Goal: Information Seeking & Learning: Stay updated

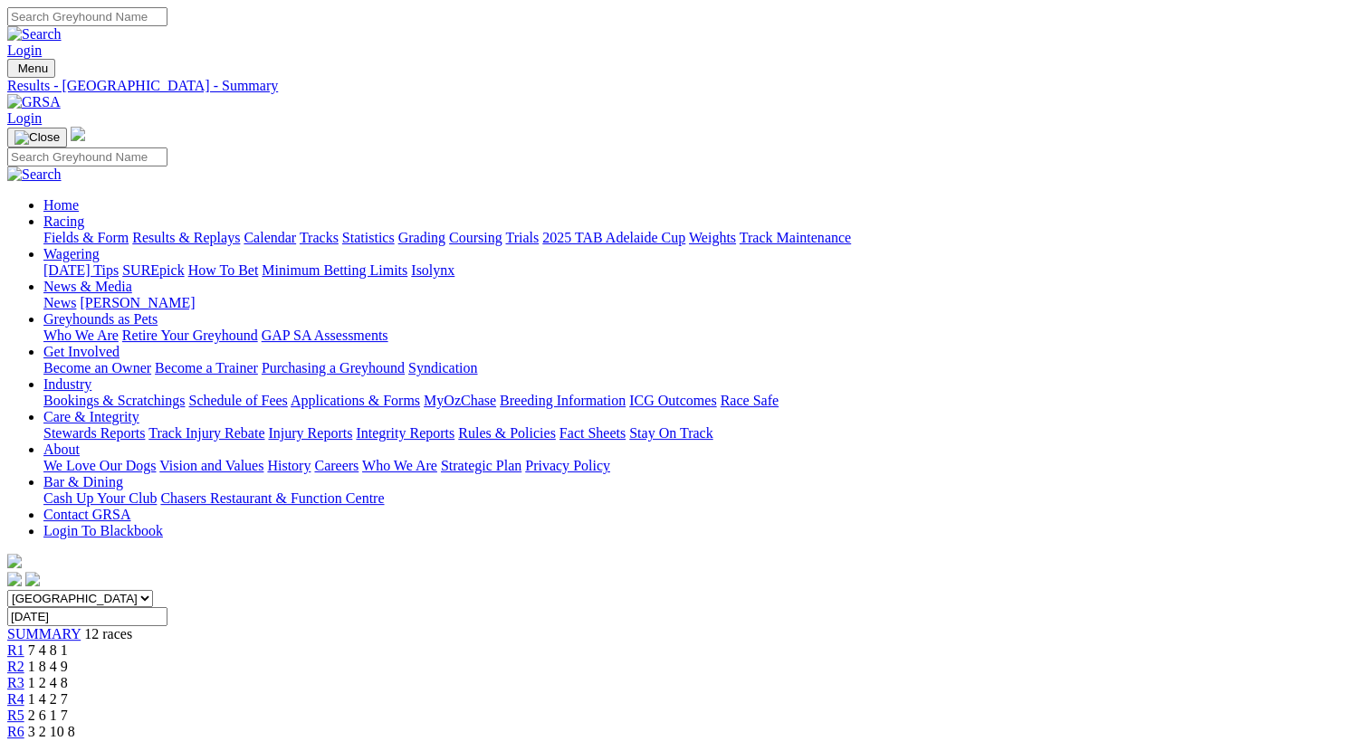
click at [219, 230] on link "Results & Replays" at bounding box center [186, 237] width 108 height 15
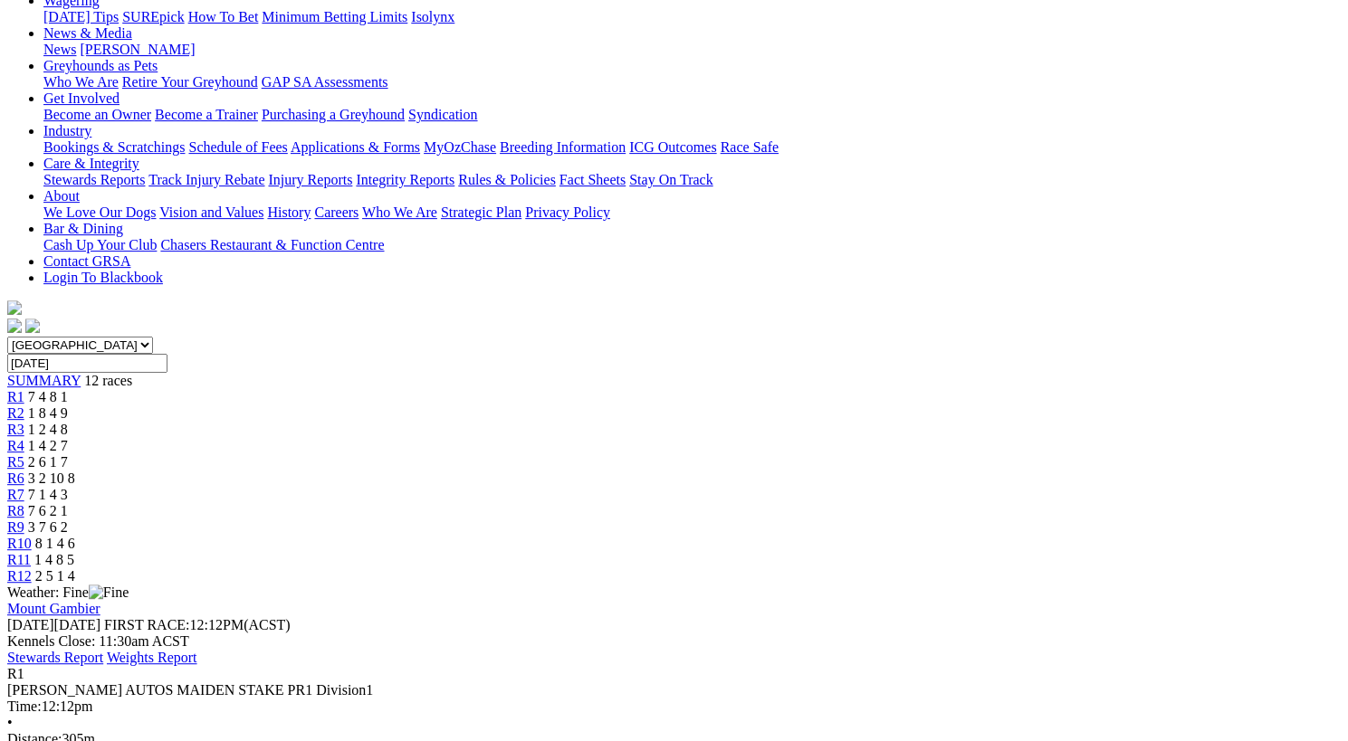
scroll to position [243, 0]
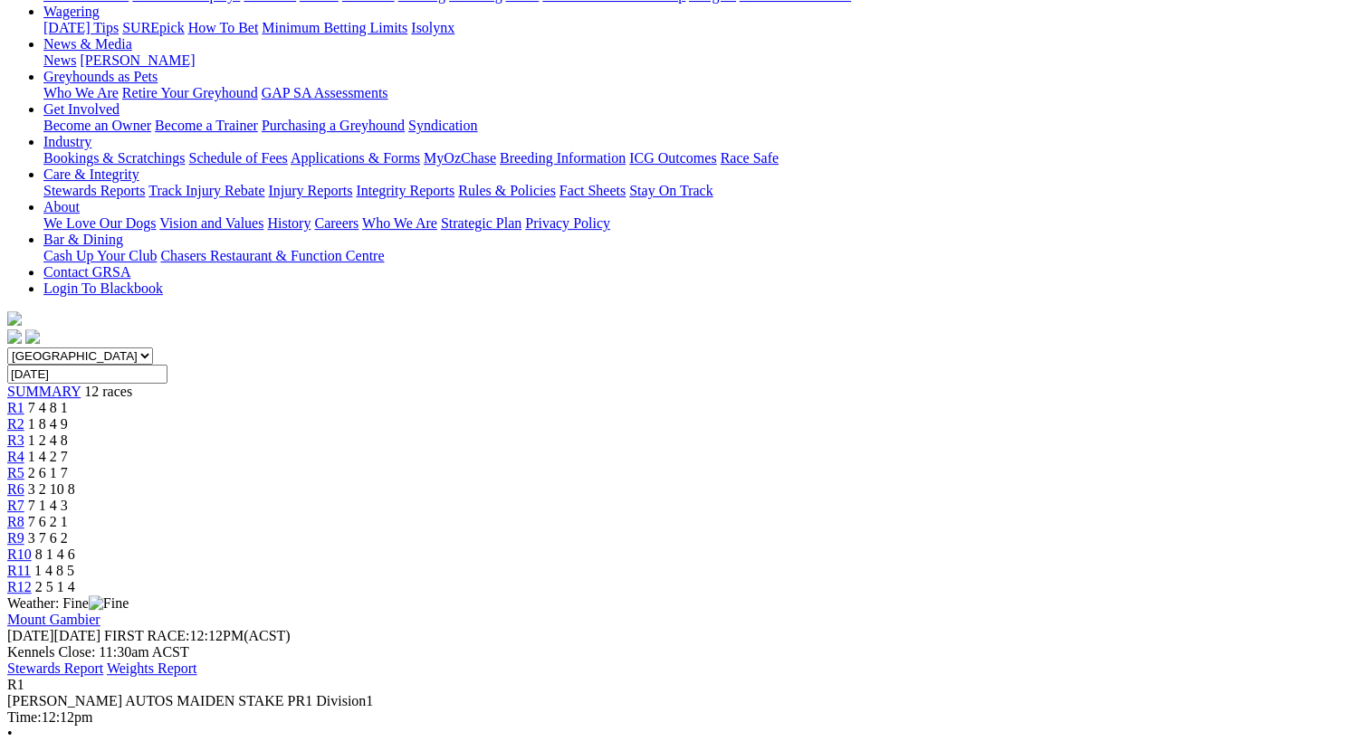
click at [68, 416] on span "1 8 4 9" at bounding box center [48, 423] width 40 height 15
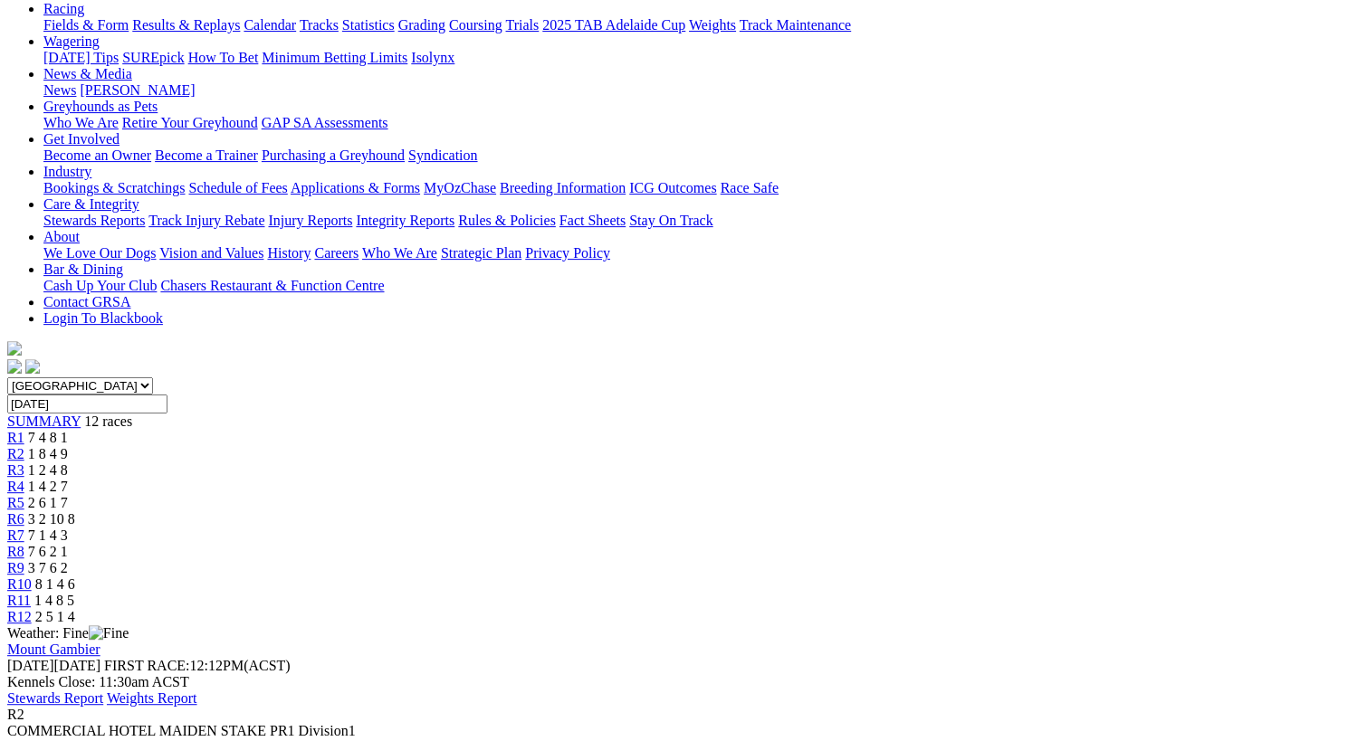
scroll to position [205, 0]
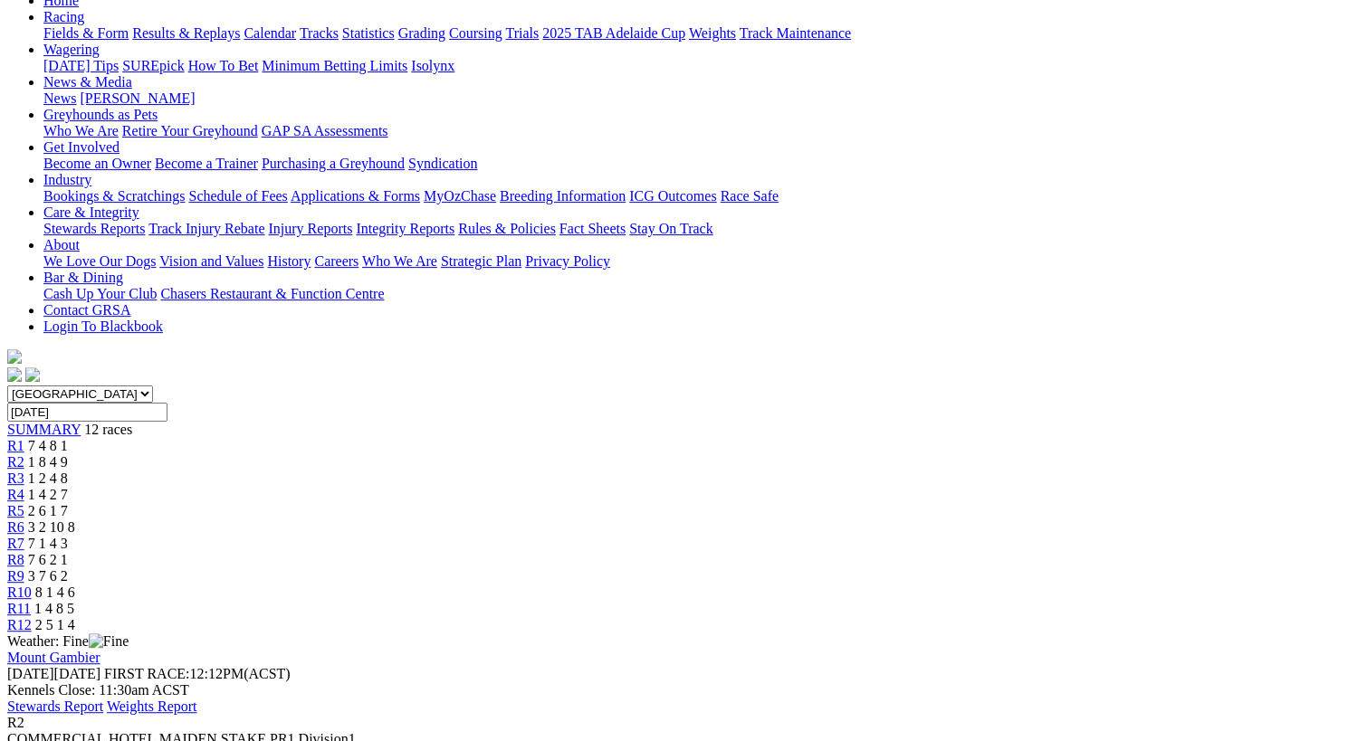
click at [24, 471] on span "R3" at bounding box center [15, 478] width 17 height 15
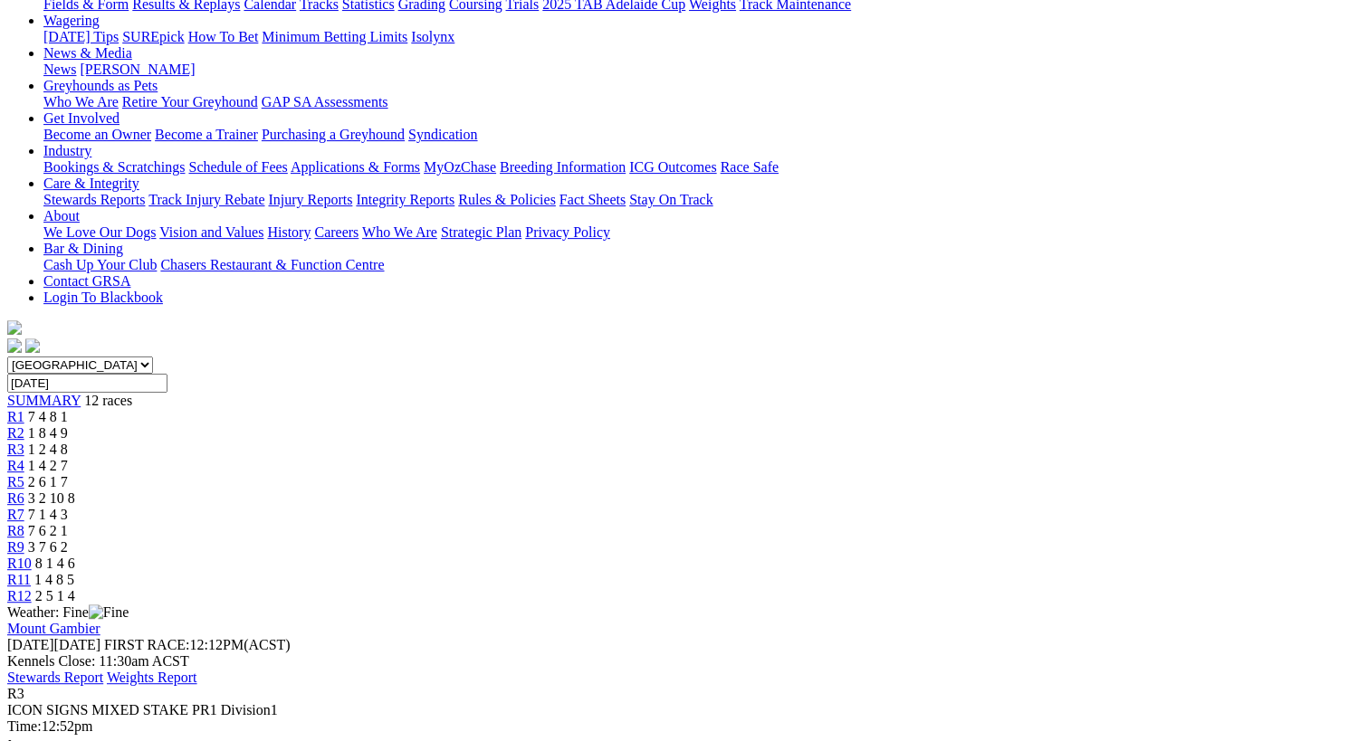
scroll to position [233, 0]
click at [24, 459] on link "R4" at bounding box center [15, 466] width 17 height 15
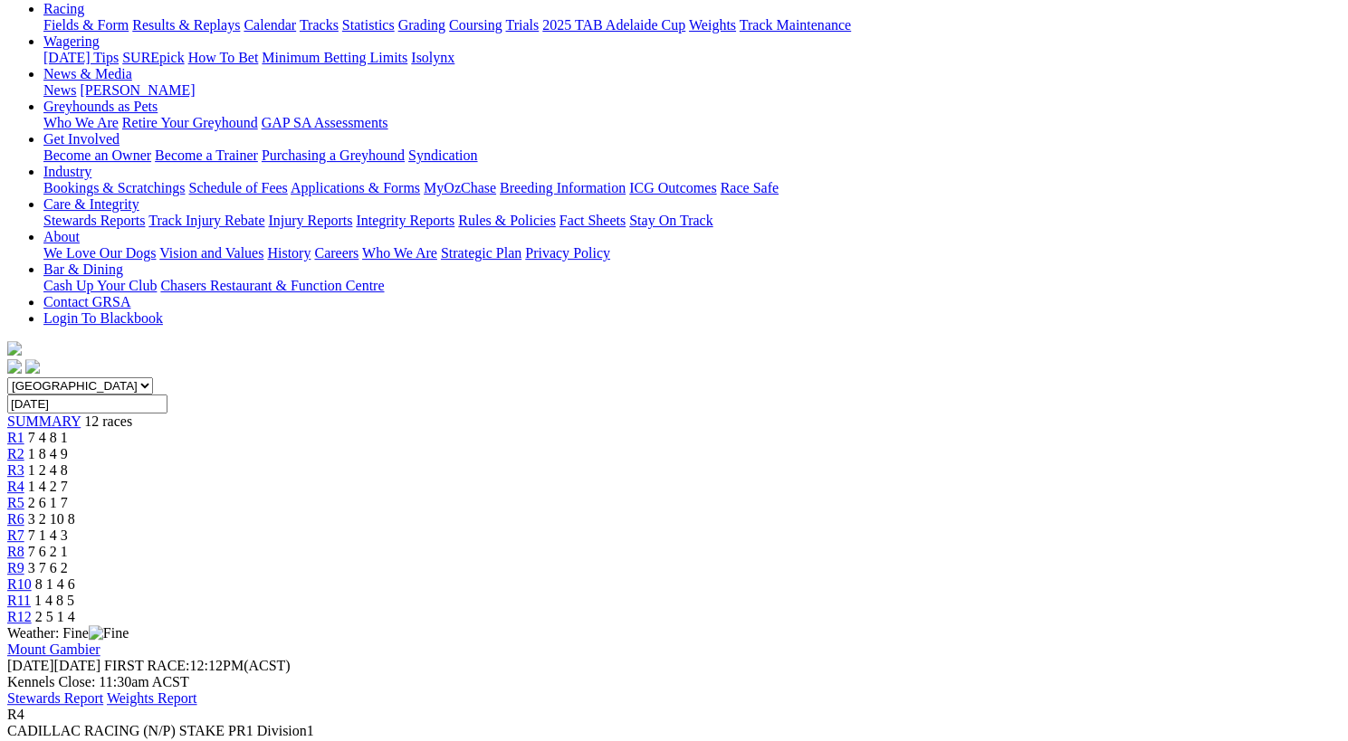
scroll to position [195, 0]
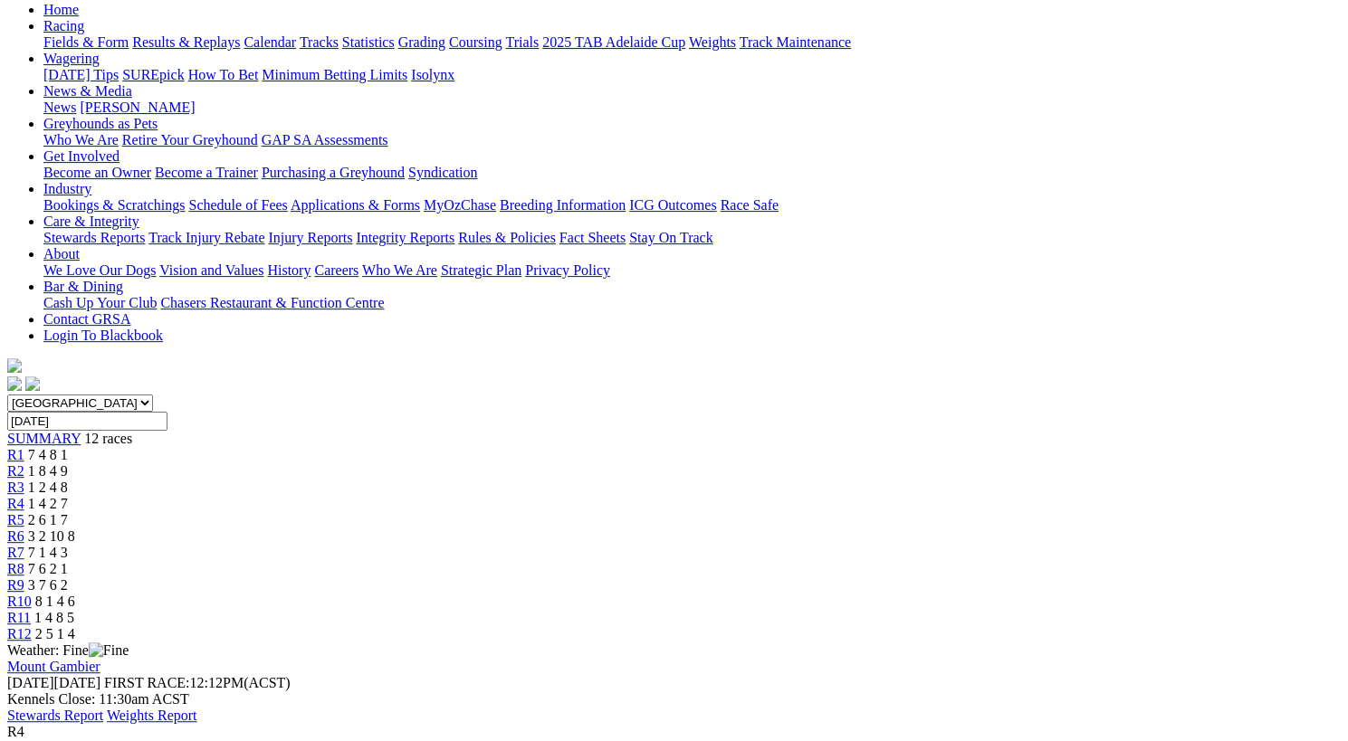
click at [24, 512] on span "R5" at bounding box center [15, 519] width 17 height 15
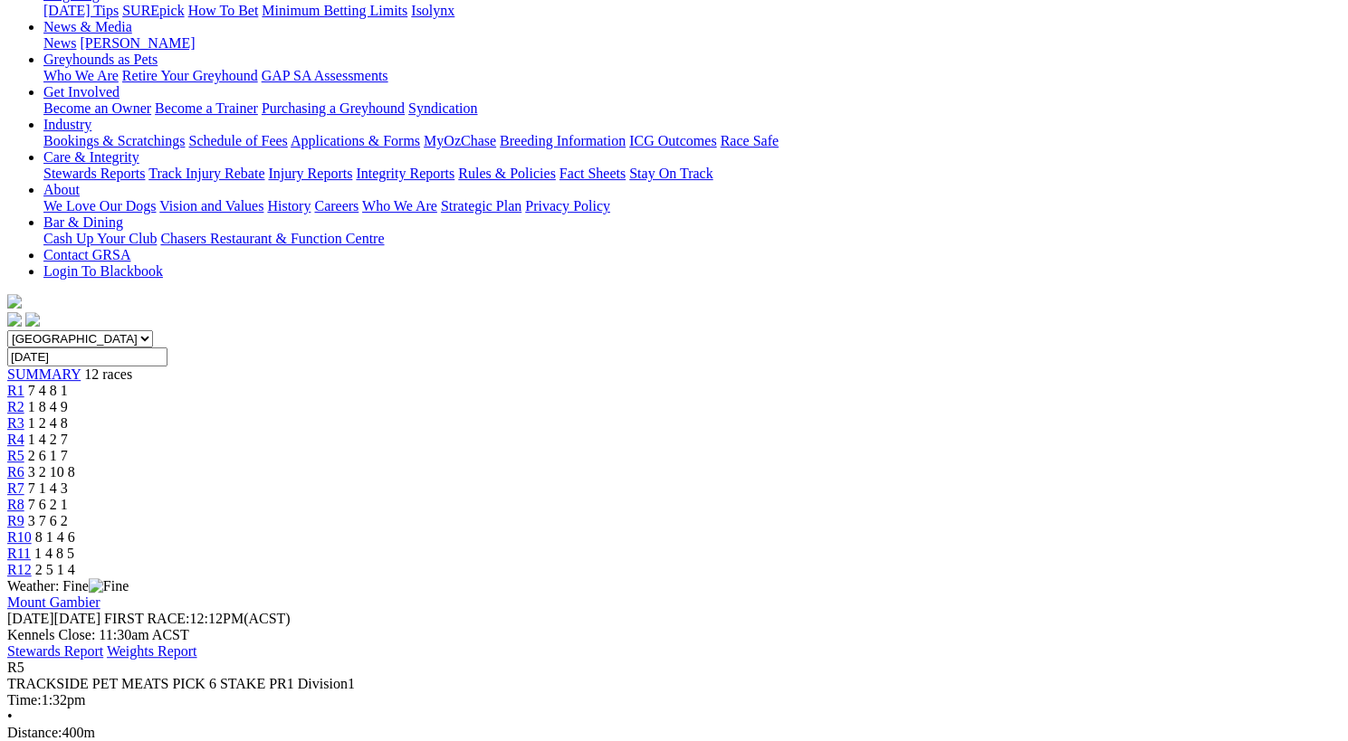
scroll to position [233, 0]
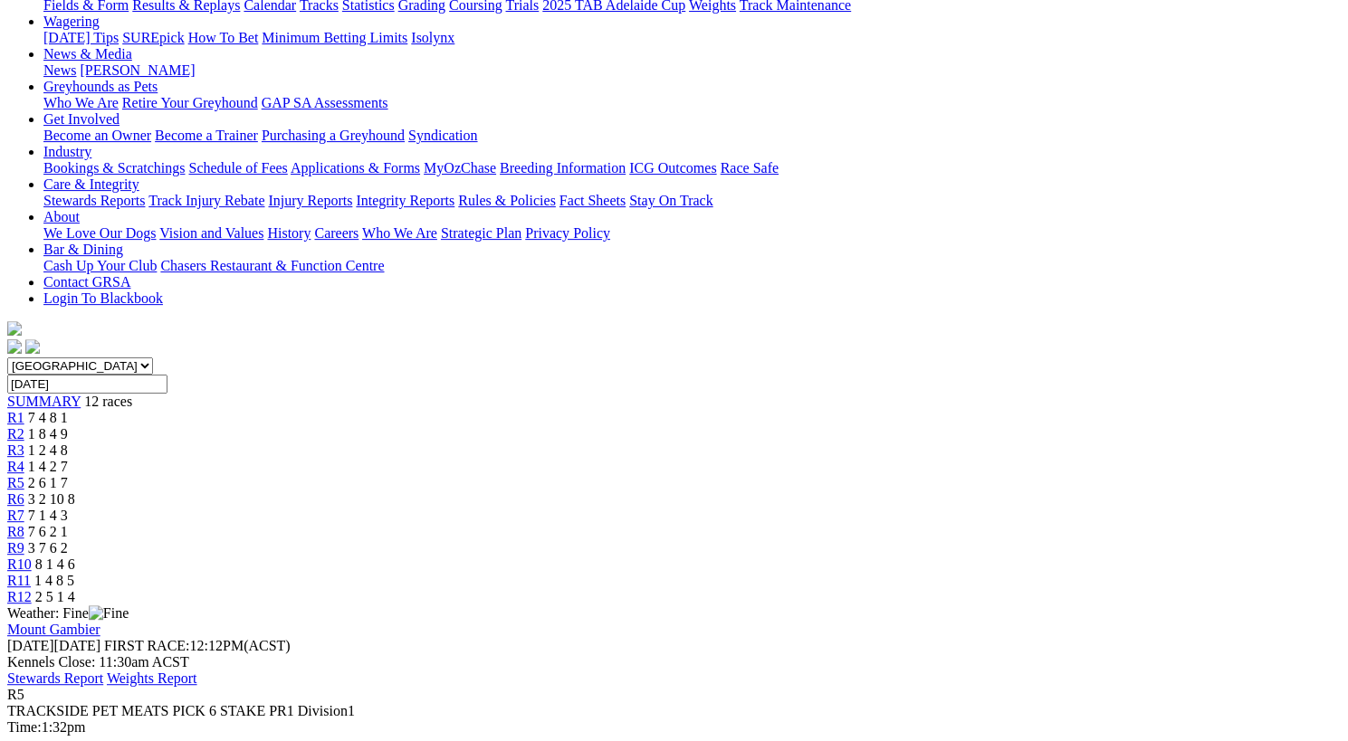
click at [24, 491] on span "R6" at bounding box center [15, 498] width 17 height 15
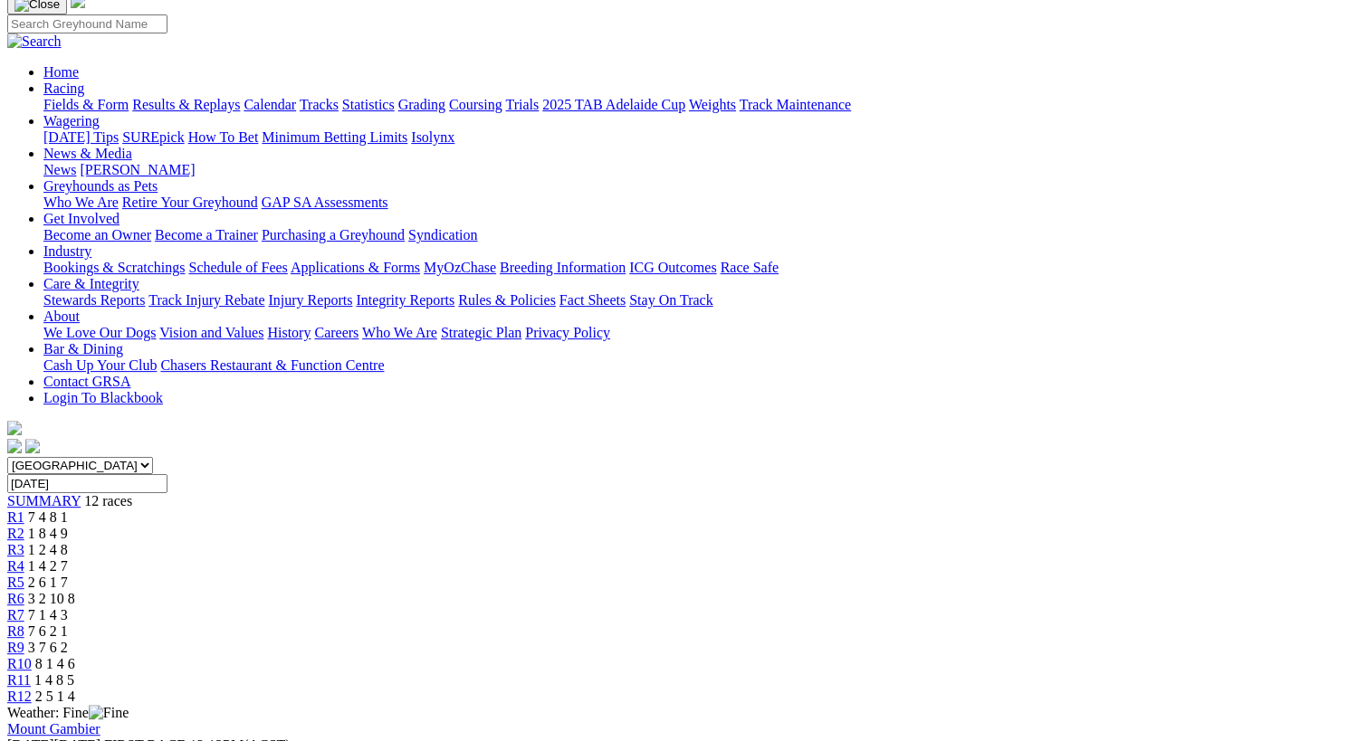
scroll to position [128, 0]
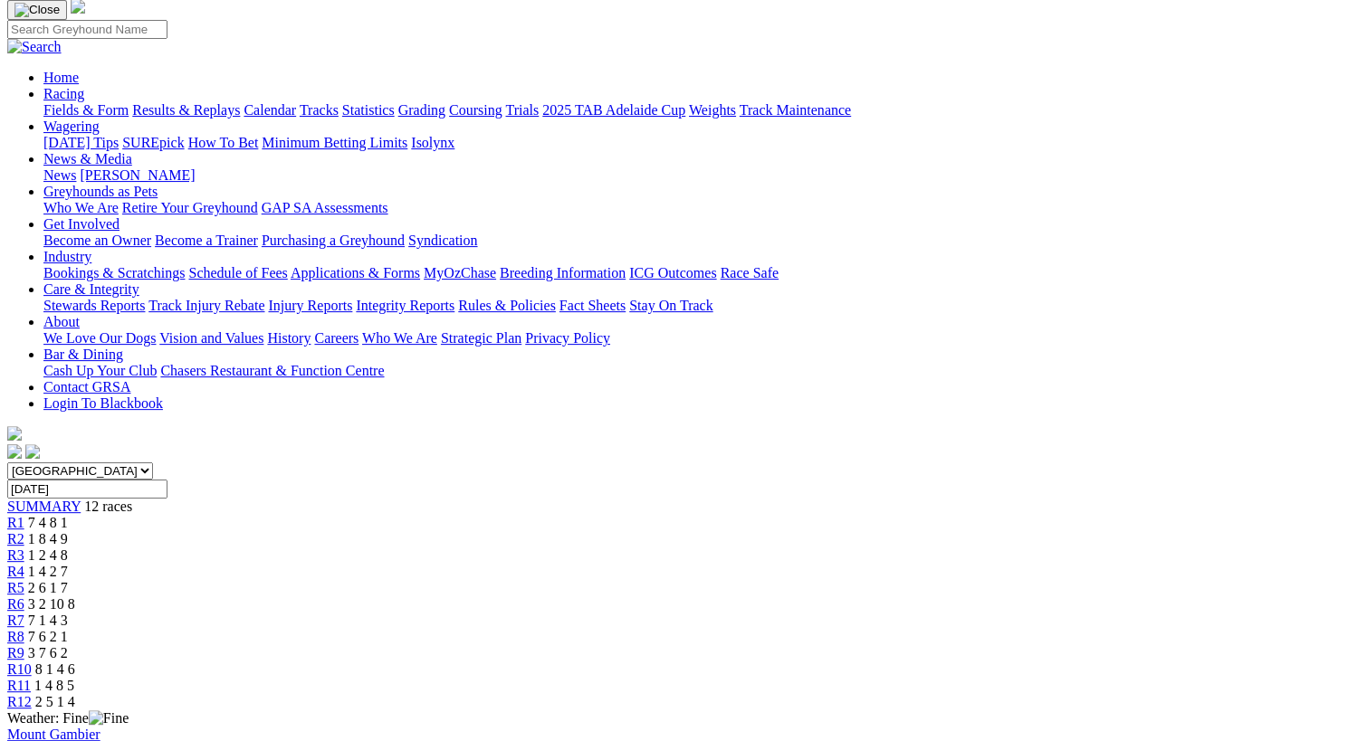
click at [24, 613] on link "R7" at bounding box center [15, 620] width 17 height 15
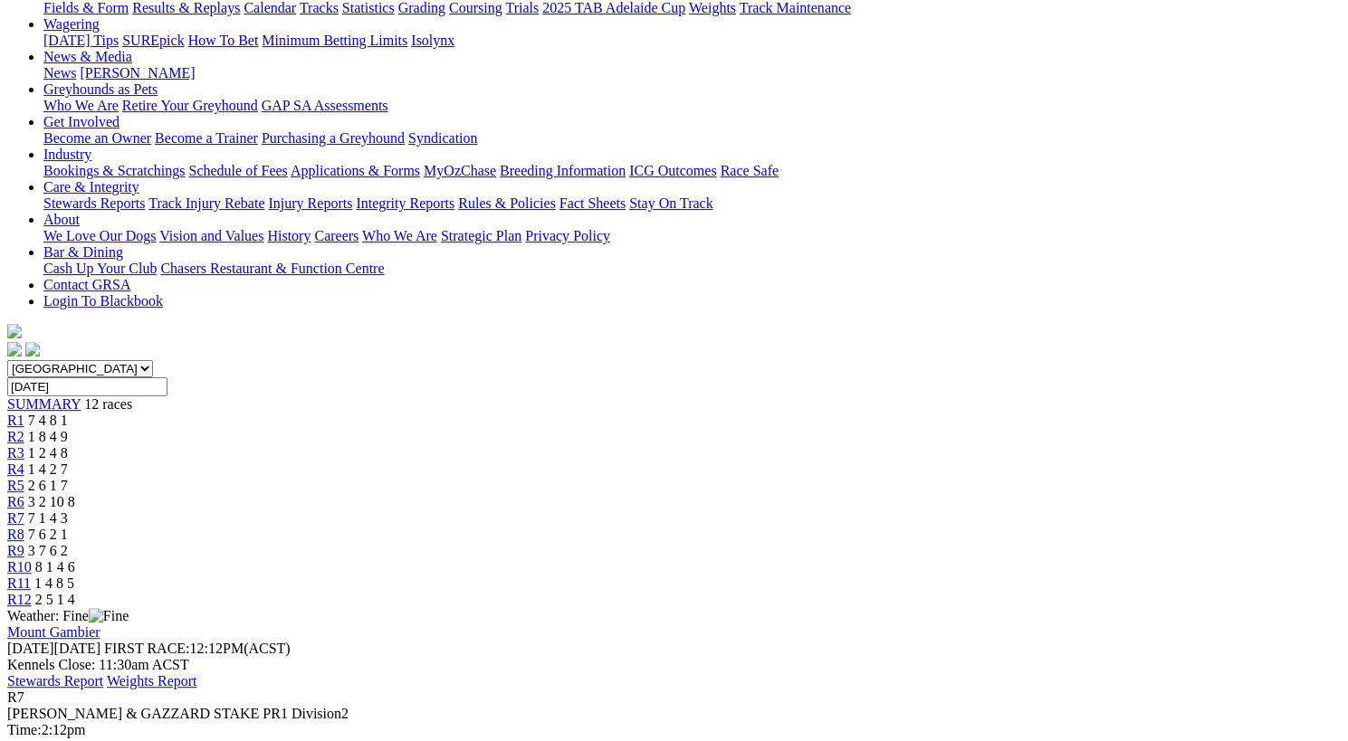
scroll to position [227, 0]
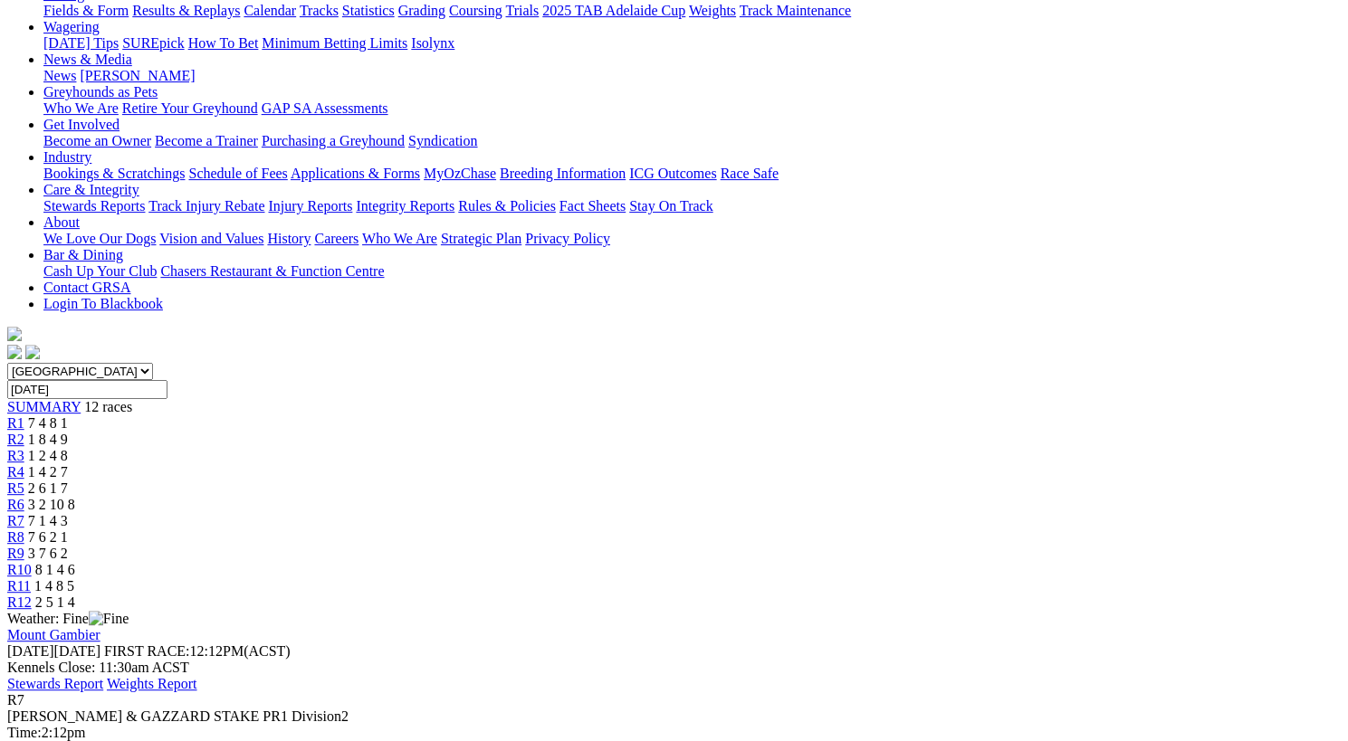
click at [24, 529] on link "R8" at bounding box center [15, 536] width 17 height 15
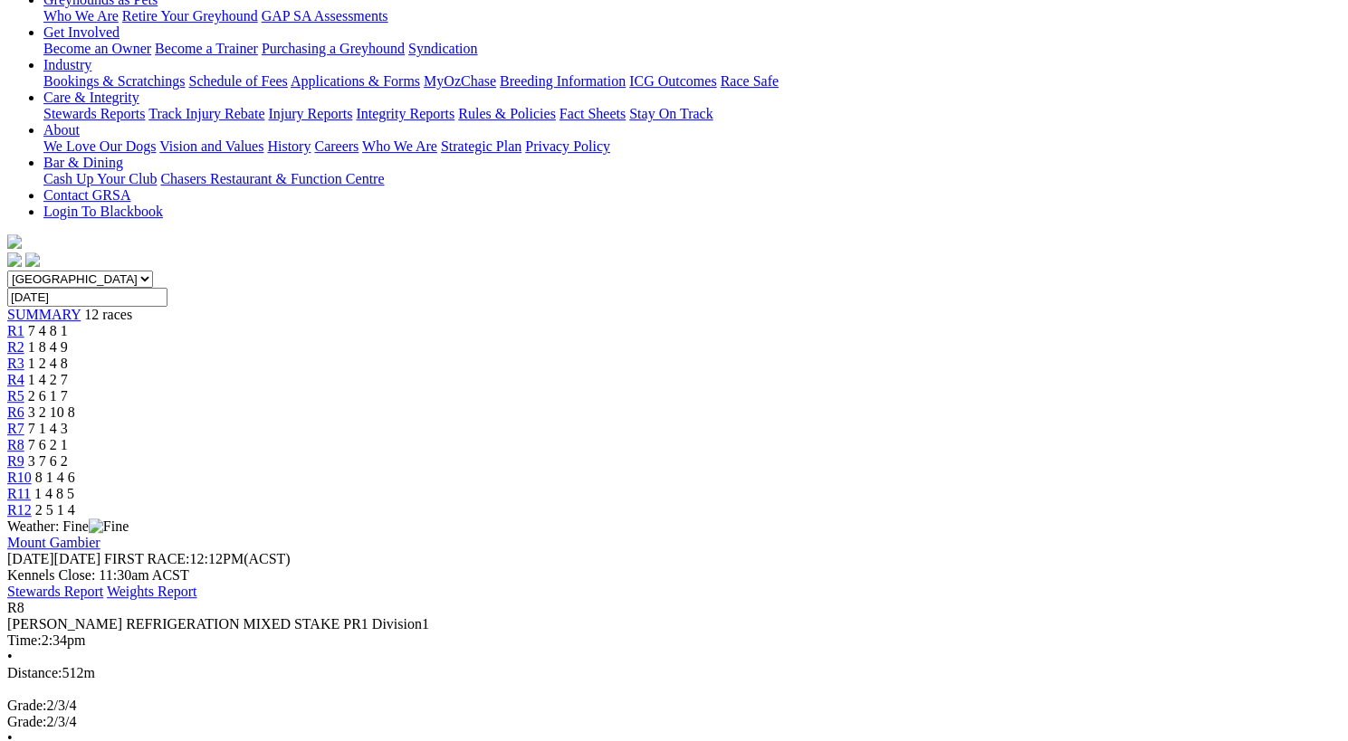
scroll to position [248, 0]
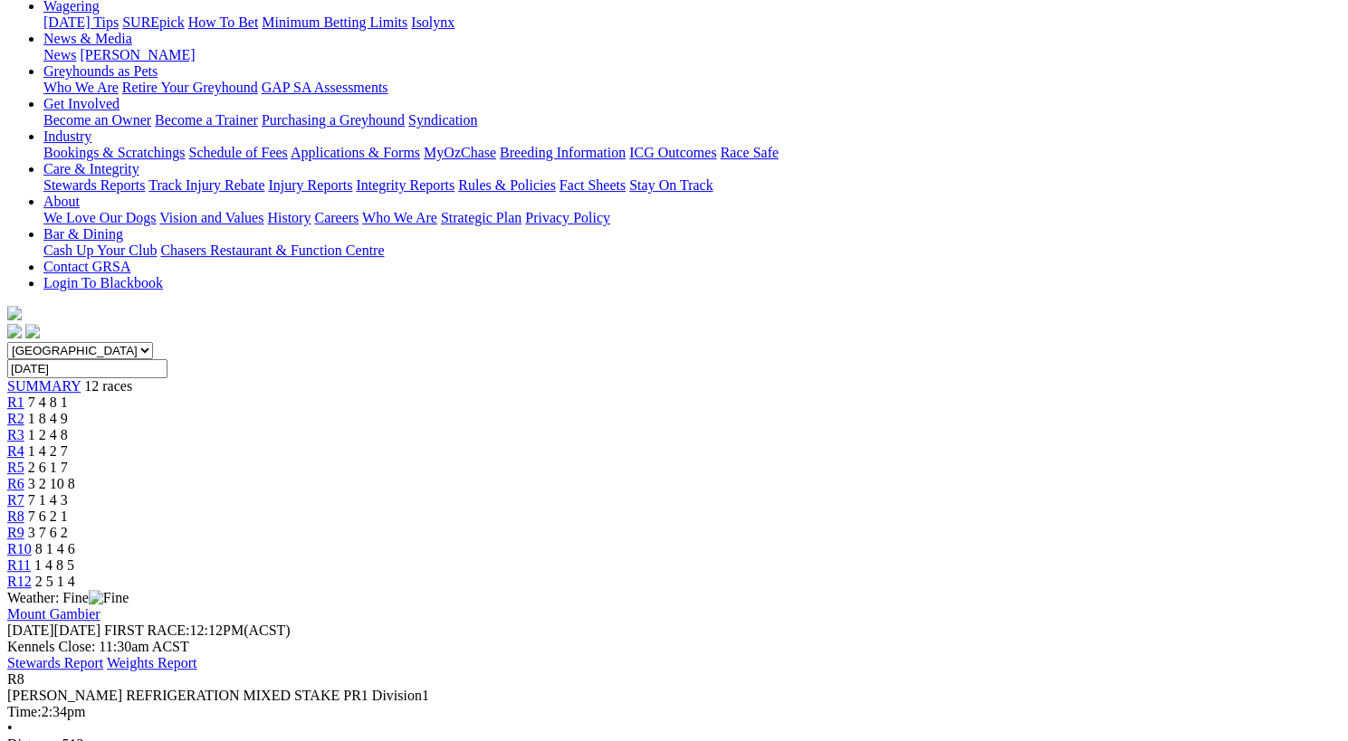
click at [24, 525] on span "R9" at bounding box center [15, 532] width 17 height 15
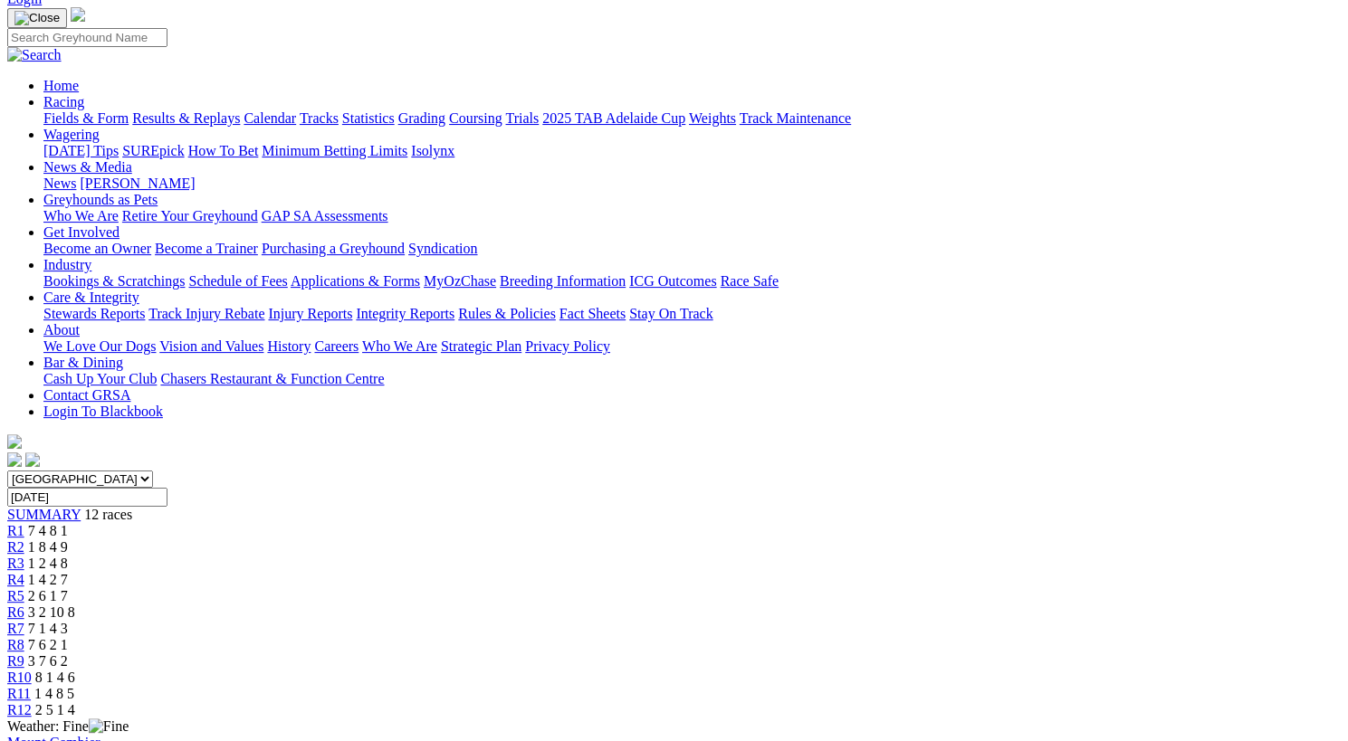
scroll to position [119, 0]
click at [32, 671] on span "R10" at bounding box center [19, 678] width 24 height 15
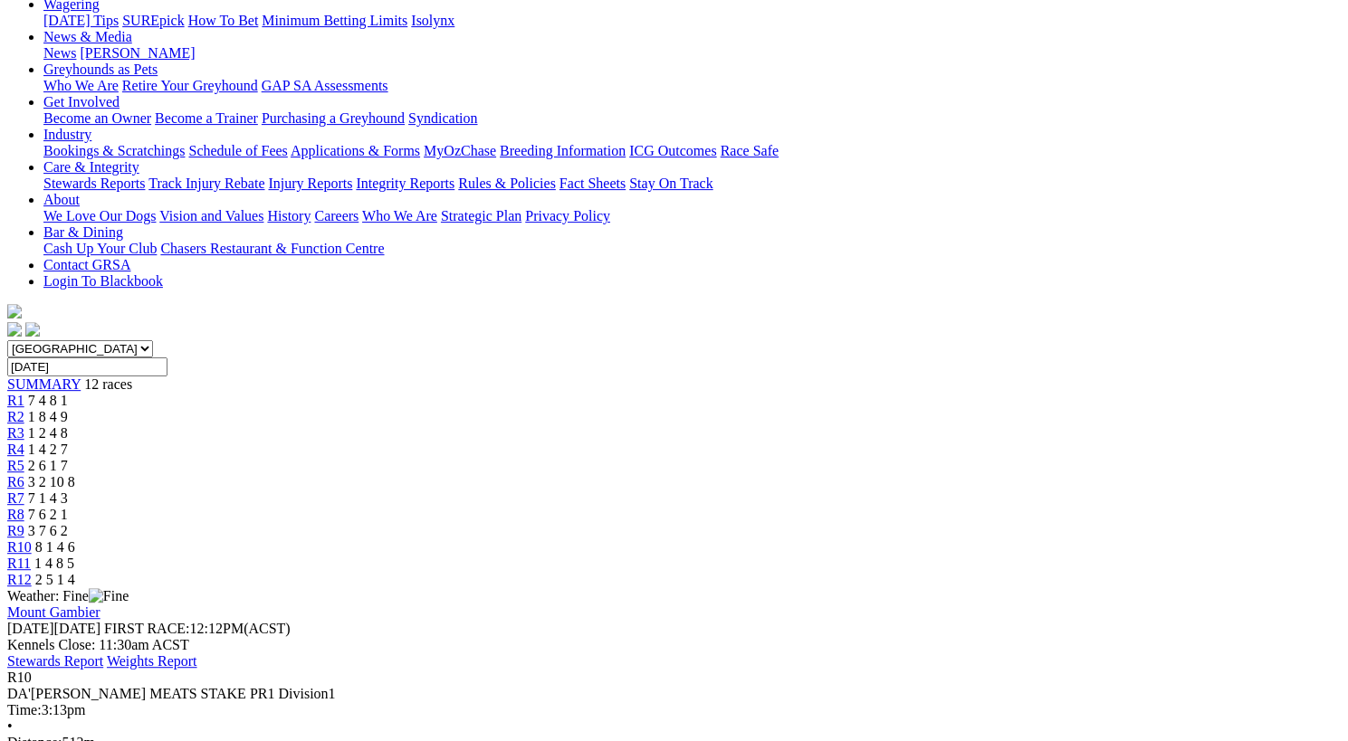
scroll to position [248, 0]
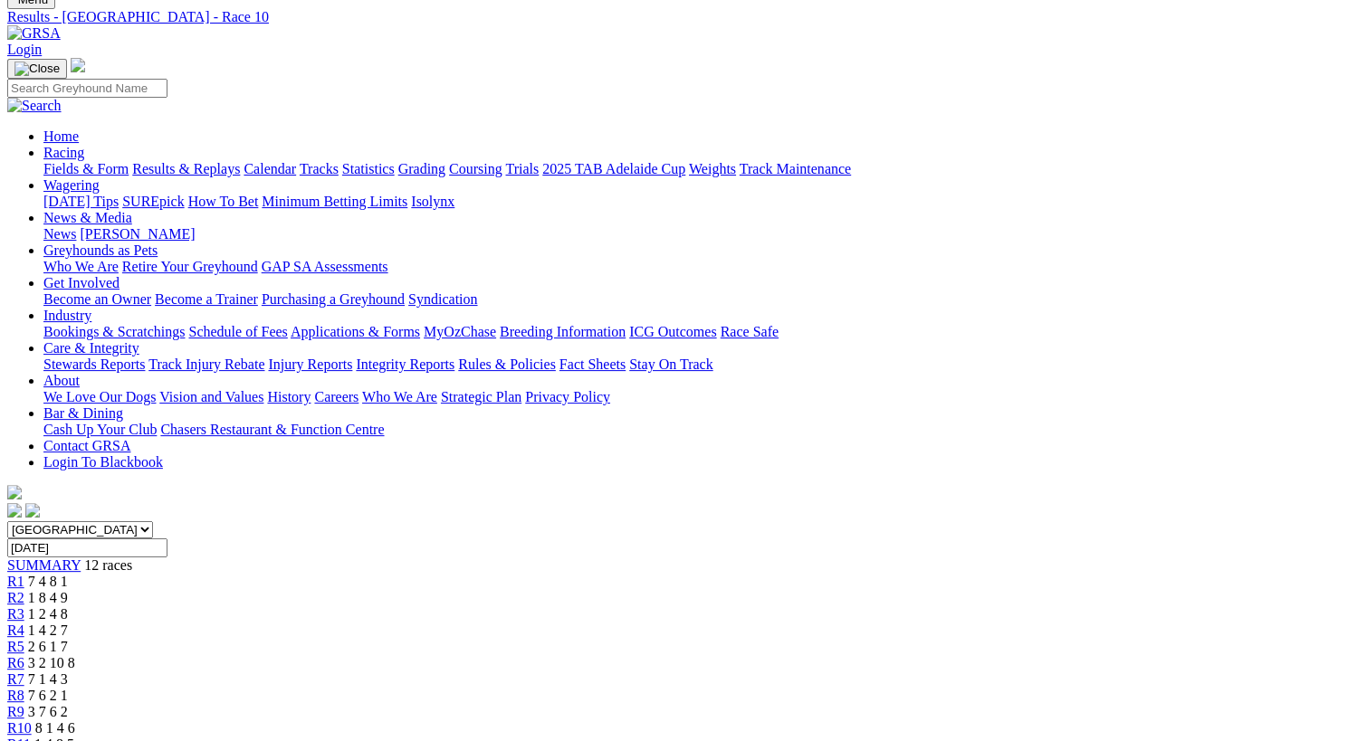
scroll to position [65, 0]
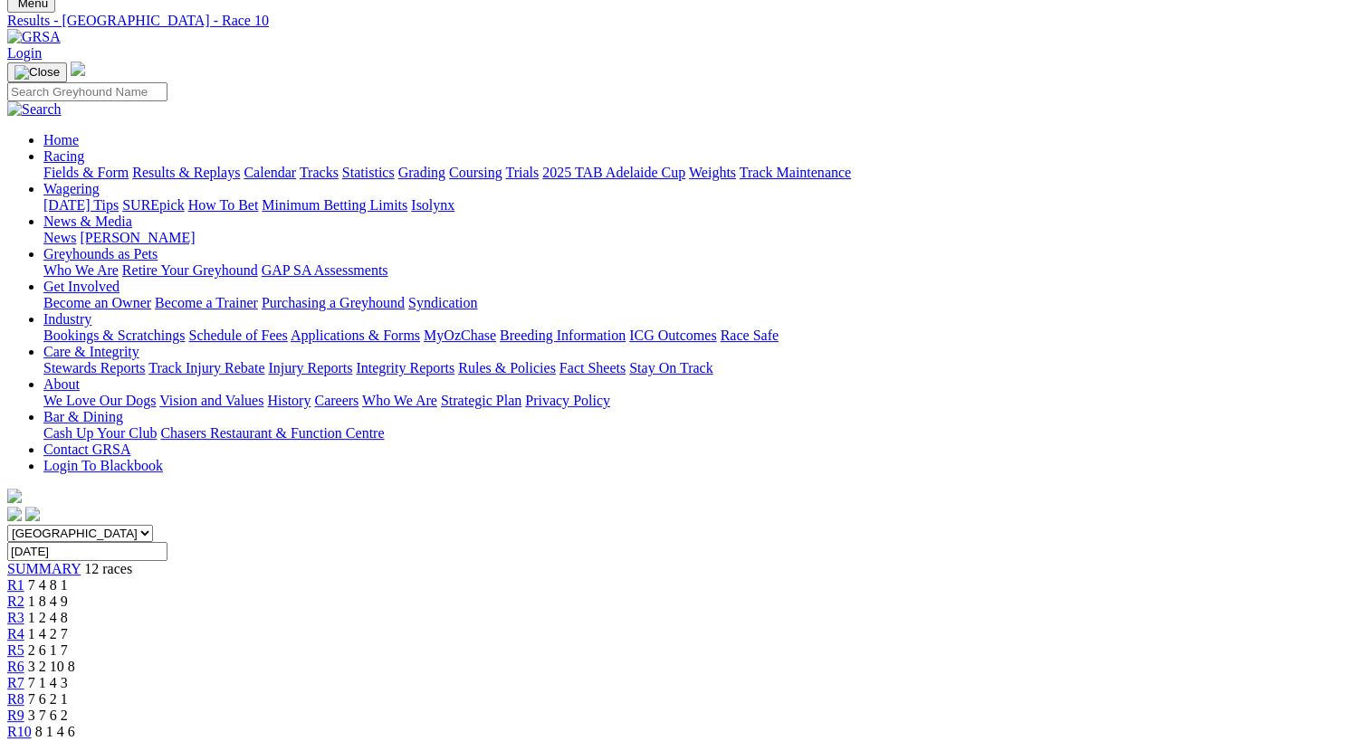
click at [74, 740] on span "1 4 8 5" at bounding box center [54, 747] width 40 height 15
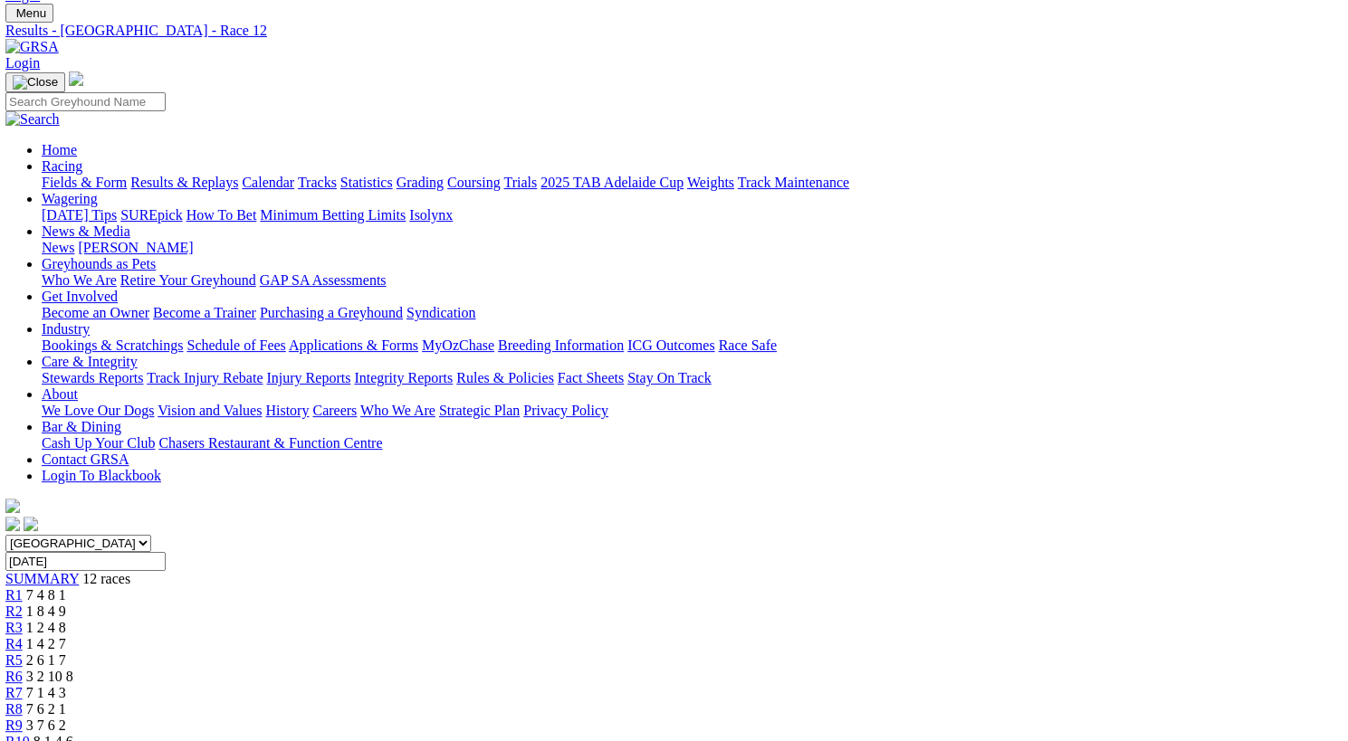
scroll to position [0, 2]
